Goal: Check status

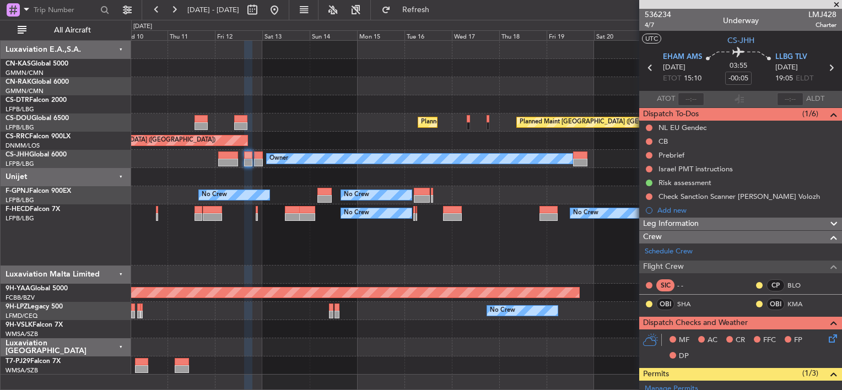
scroll to position [110, 0]
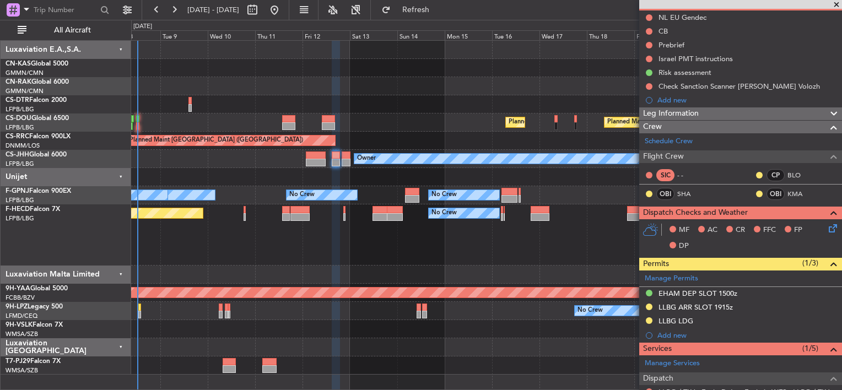
click at [359, 244] on div "No Crew No Crew Planned Maint [GEOGRAPHIC_DATA] ([GEOGRAPHIC_DATA]) No Crew No …" at bounding box center [486, 234] width 710 height 61
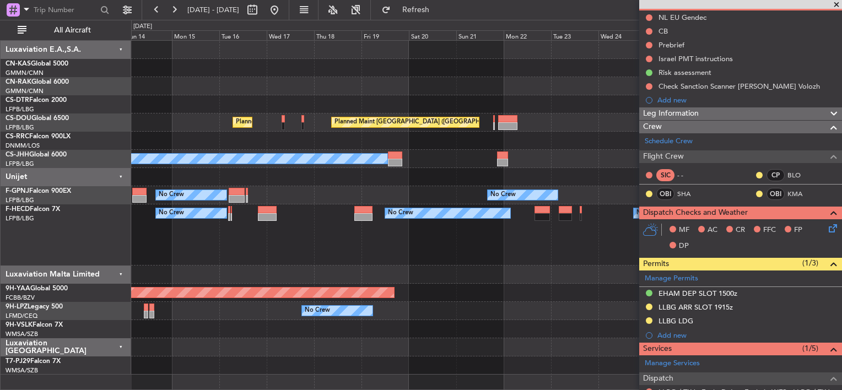
click at [371, 246] on div "No Crew No Crew No Crew" at bounding box center [486, 234] width 710 height 61
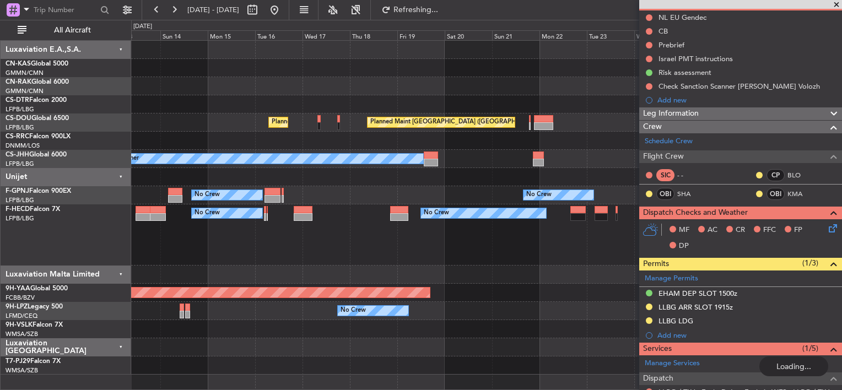
click at [335, 342] on div at bounding box center [486, 347] width 710 height 18
click at [73, 350] on div "Luxaviation [GEOGRAPHIC_DATA]" at bounding box center [66, 347] width 131 height 18
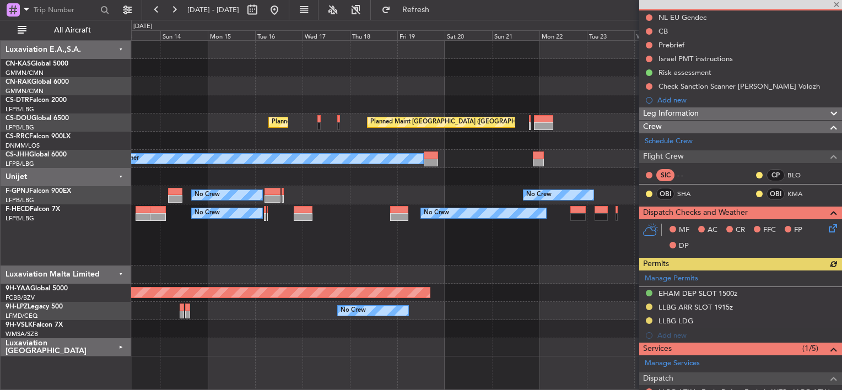
click at [84, 387] on div "Luxaviation E.A.,S.A. CN-KAS Global 5000 GMMN/CMN Casablanca ([PERSON_NAME] Int…" at bounding box center [66, 215] width 131 height 350
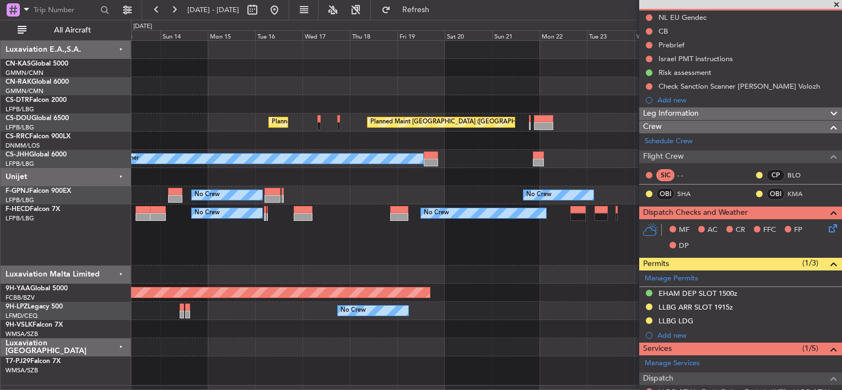
click at [120, 344] on div "Luxaviation [GEOGRAPHIC_DATA]" at bounding box center [66, 347] width 131 height 18
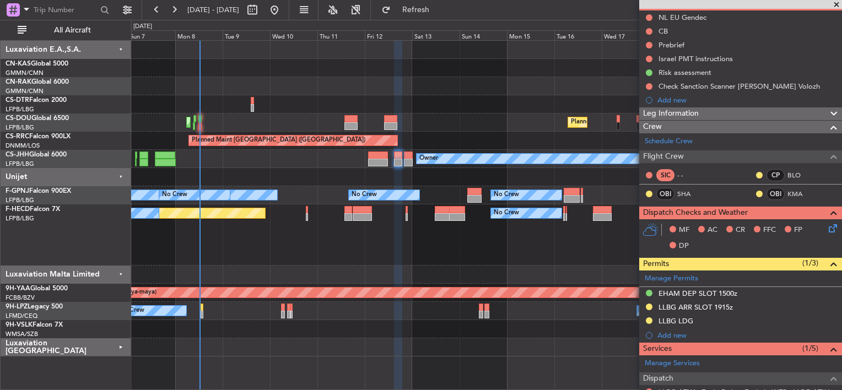
click at [473, 373] on div "Unplanned Maint [GEOGRAPHIC_DATA] ([GEOGRAPHIC_DATA]) Planned Maint [GEOGRAPHIC…" at bounding box center [486, 215] width 710 height 350
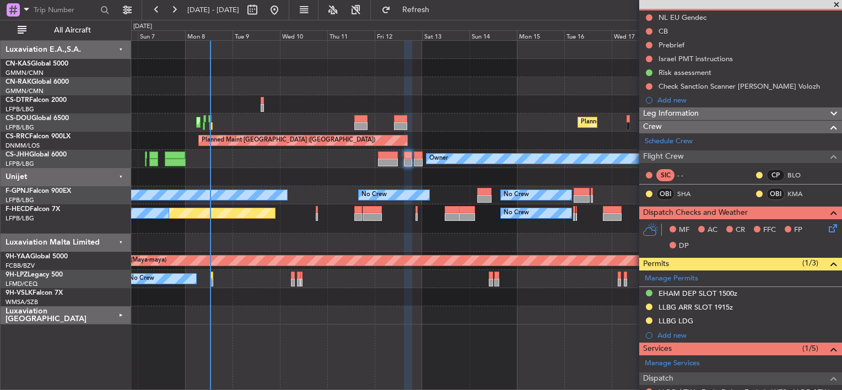
click at [323, 225] on div "Unplanned Maint [GEOGRAPHIC_DATA] ([GEOGRAPHIC_DATA]) Planned Maint [GEOGRAPHIC…" at bounding box center [486, 183] width 710 height 284
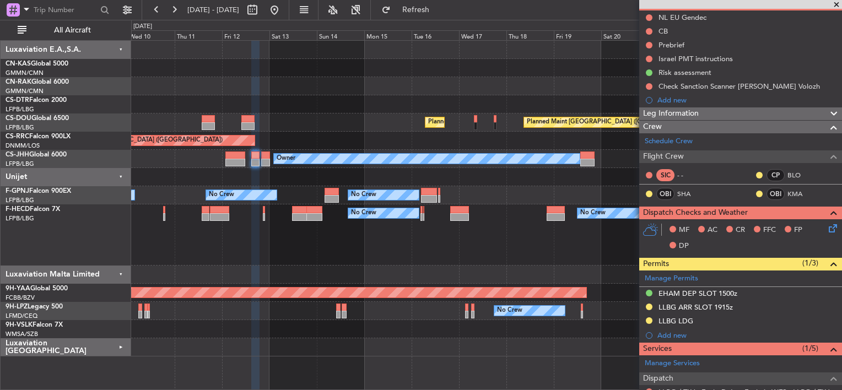
click at [293, 220] on div "No Crew No Crew No Crew Planned Maint [GEOGRAPHIC_DATA] ([GEOGRAPHIC_DATA]) No …" at bounding box center [486, 234] width 710 height 61
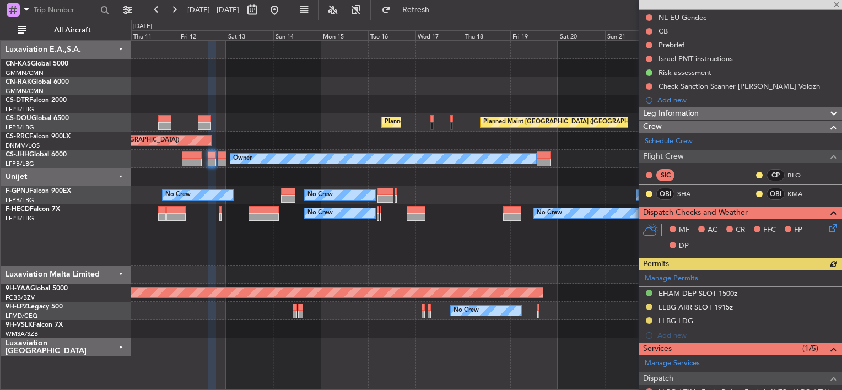
click at [362, 303] on div "Planned Maint [GEOGRAPHIC_DATA] ([GEOGRAPHIC_DATA]) Planned Maint [GEOGRAPHIC_D…" at bounding box center [486, 199] width 710 height 316
